Goal: Find specific page/section: Find specific page/section

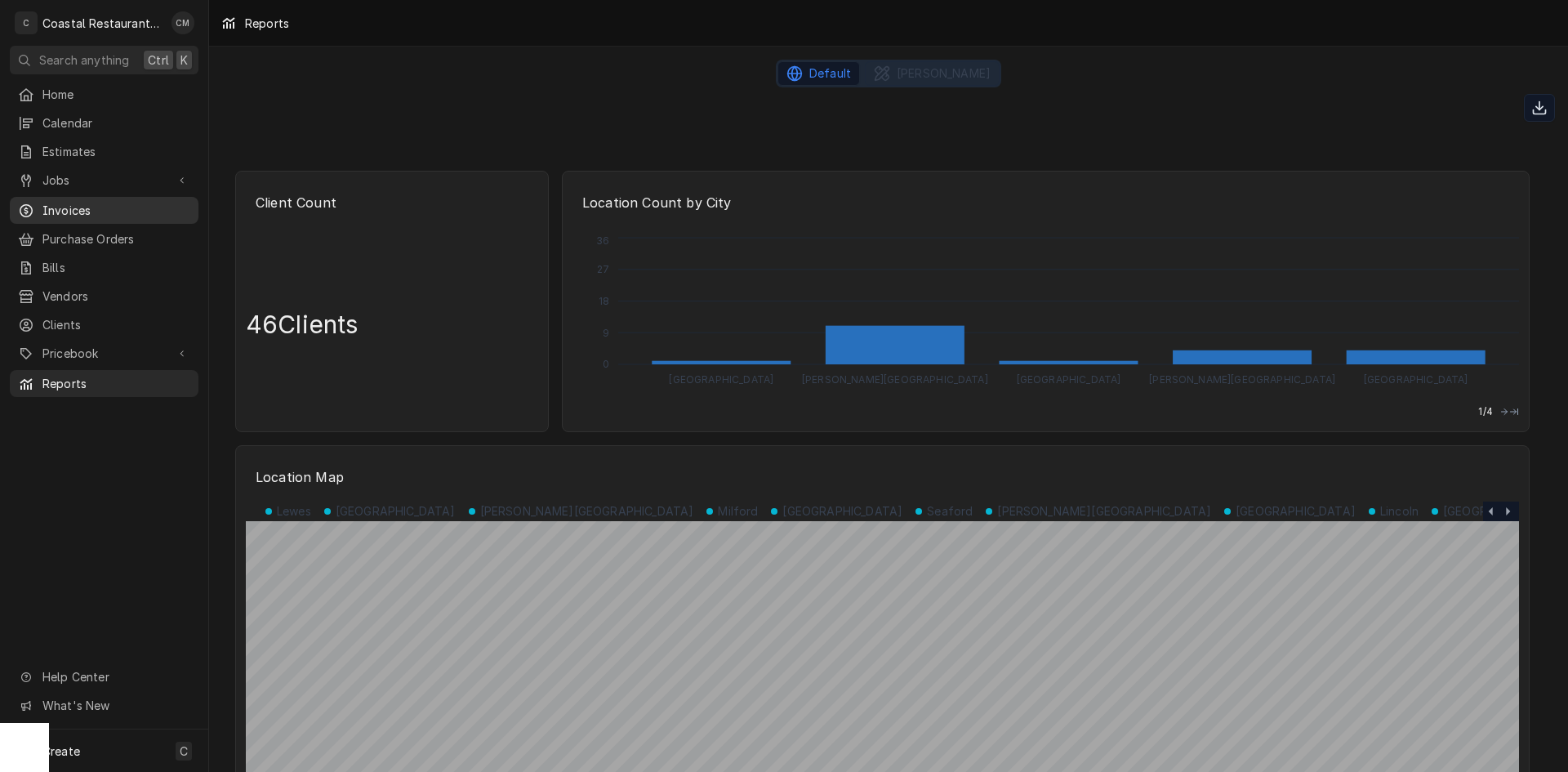
click at [76, 206] on span "Invoices" at bounding box center [116, 210] width 148 height 17
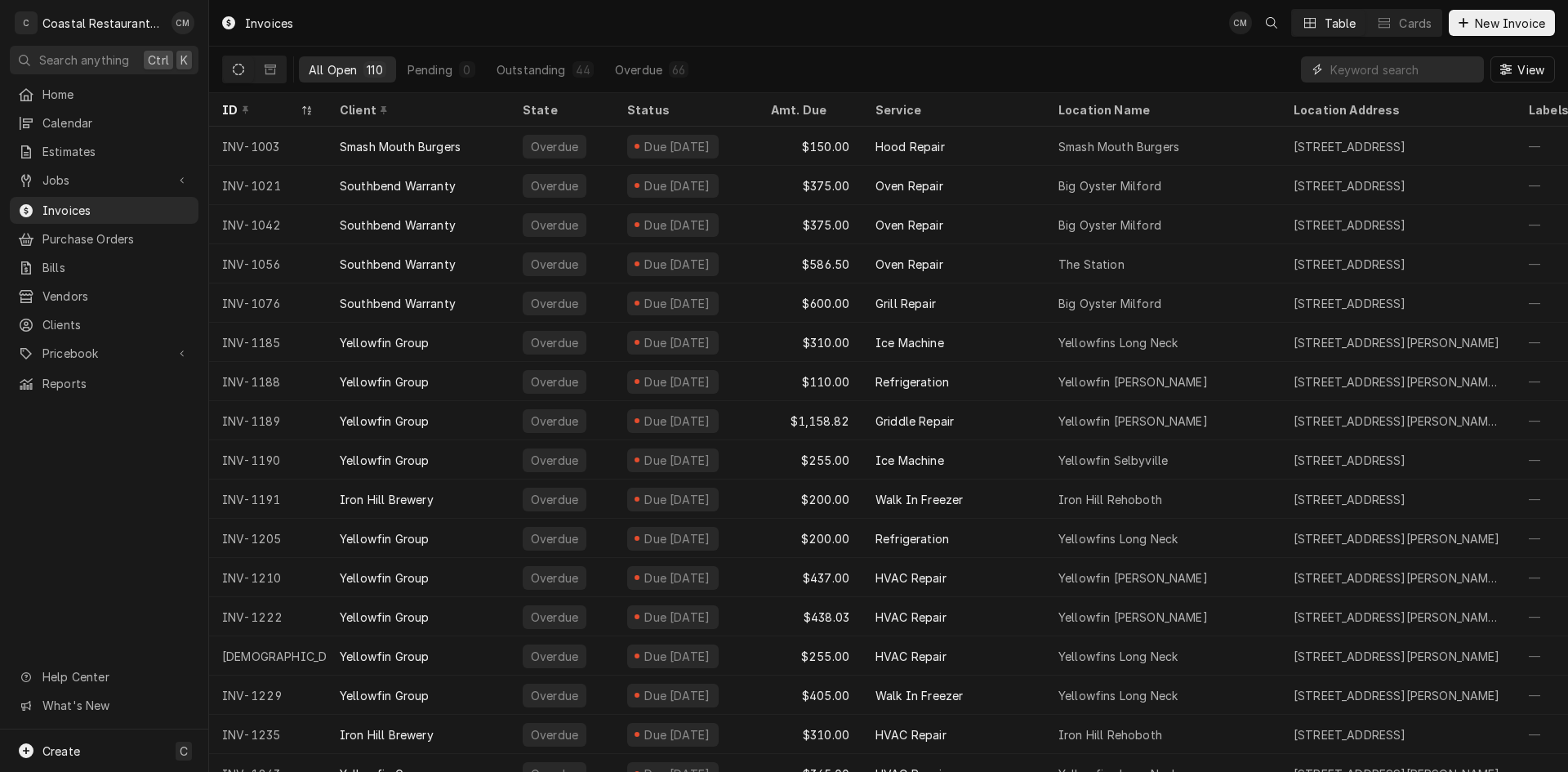
click at [1408, 69] on input "Dynamic Content Wrapper" at bounding box center [1403, 69] width 145 height 26
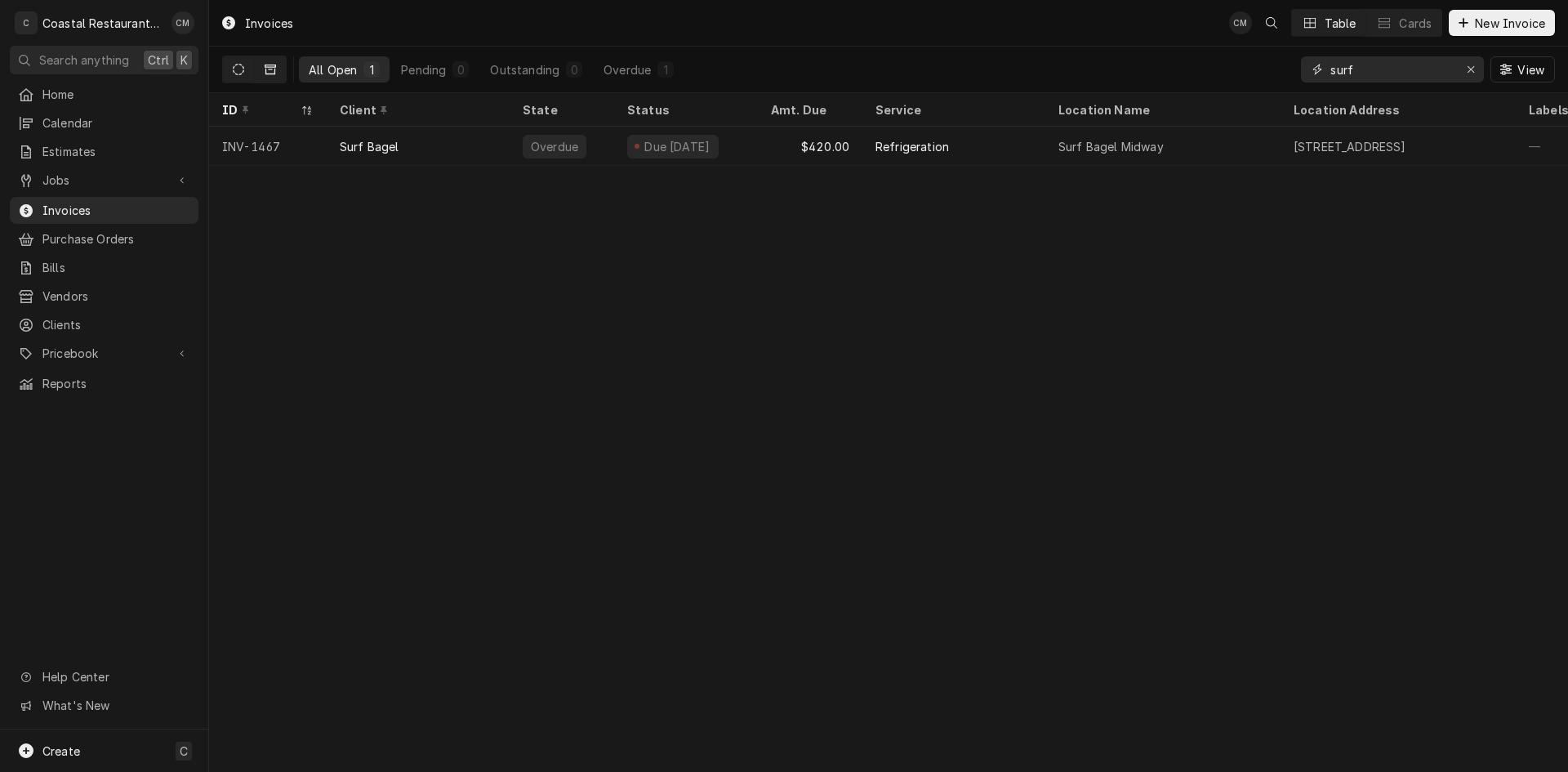
type input "surf"
click at [266, 76] on button "Dynamic Content Wrapper" at bounding box center [270, 69] width 31 height 26
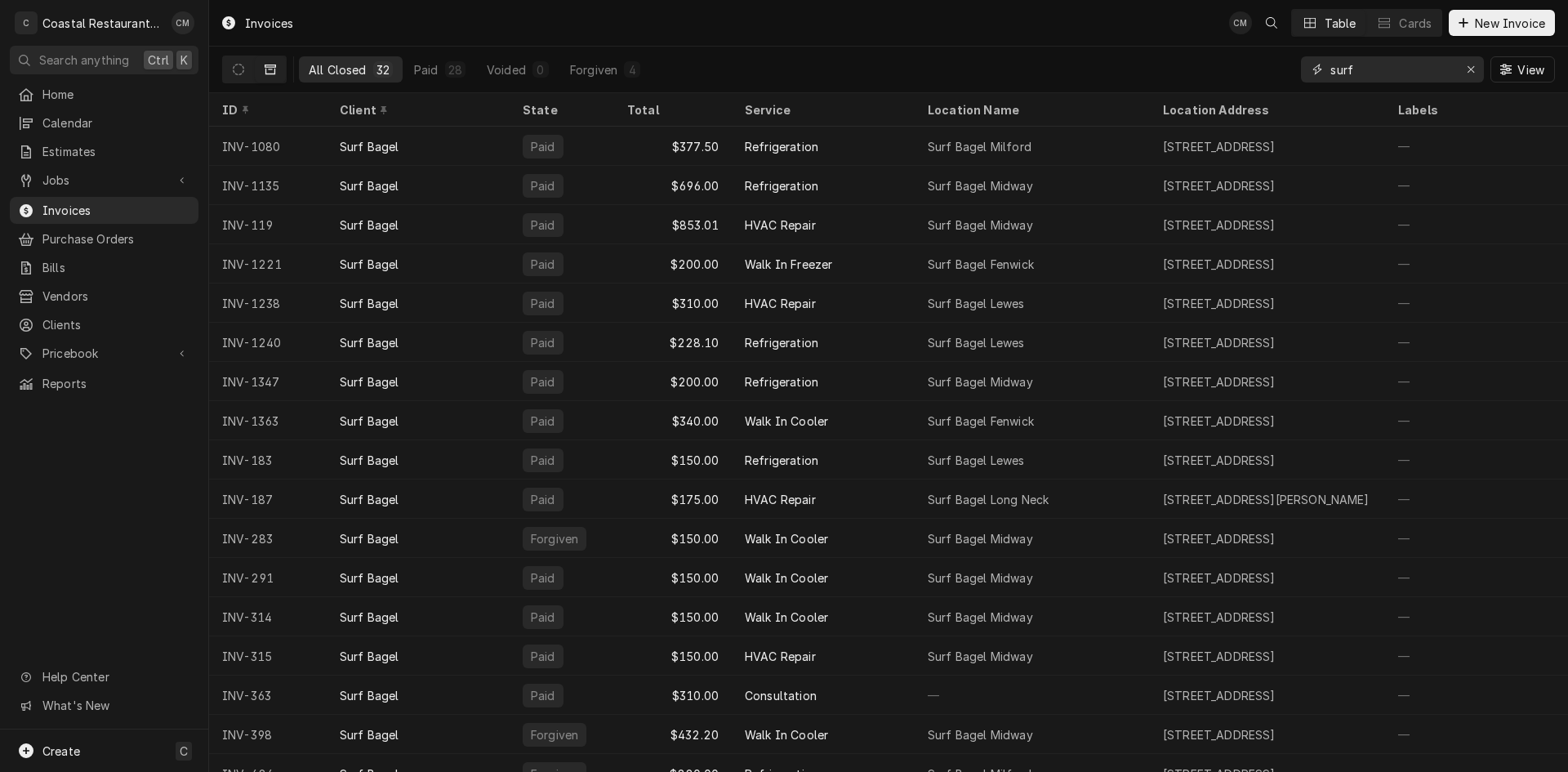
click at [1478, 69] on div "Erase input" at bounding box center [1471, 70] width 17 height 17
